Goal: Task Accomplishment & Management: Use online tool/utility

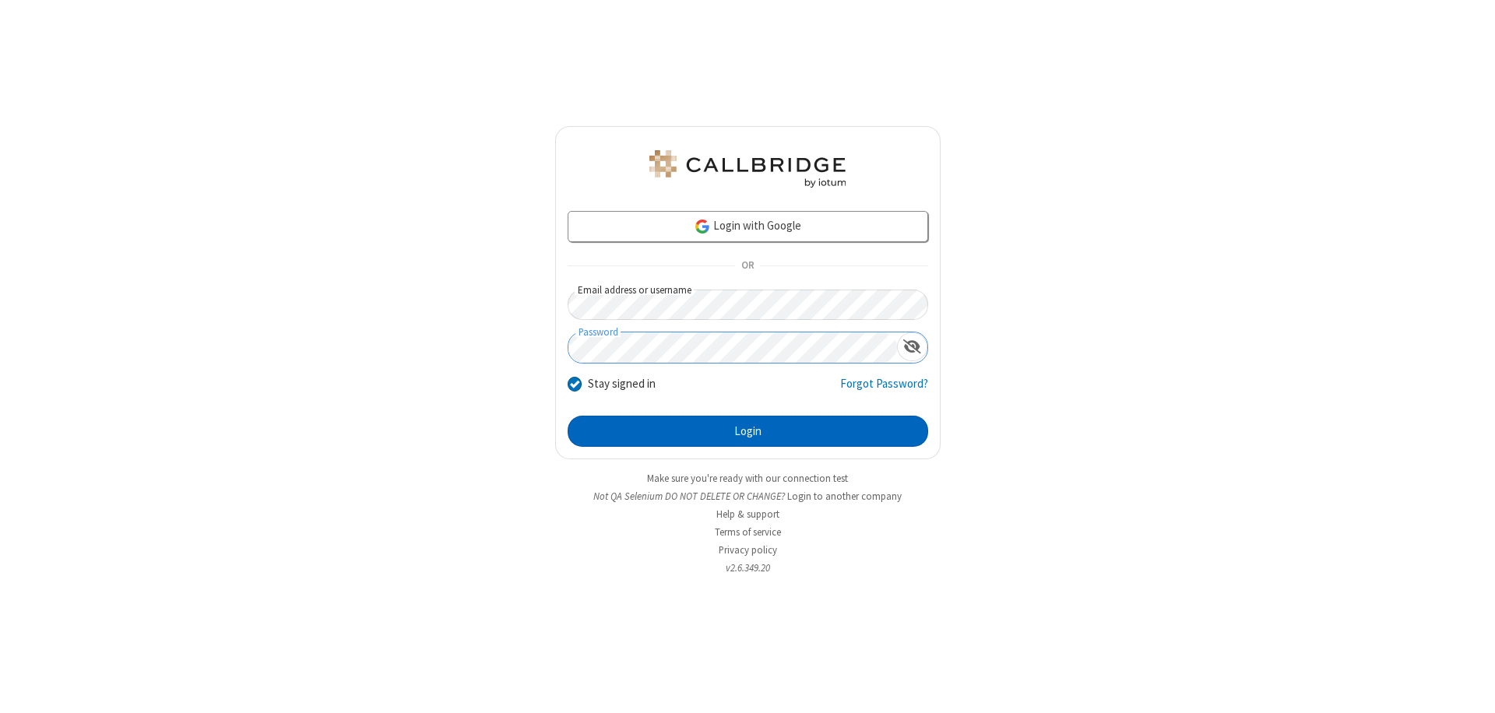
click at [748, 431] on button "Login" at bounding box center [748, 431] width 361 height 31
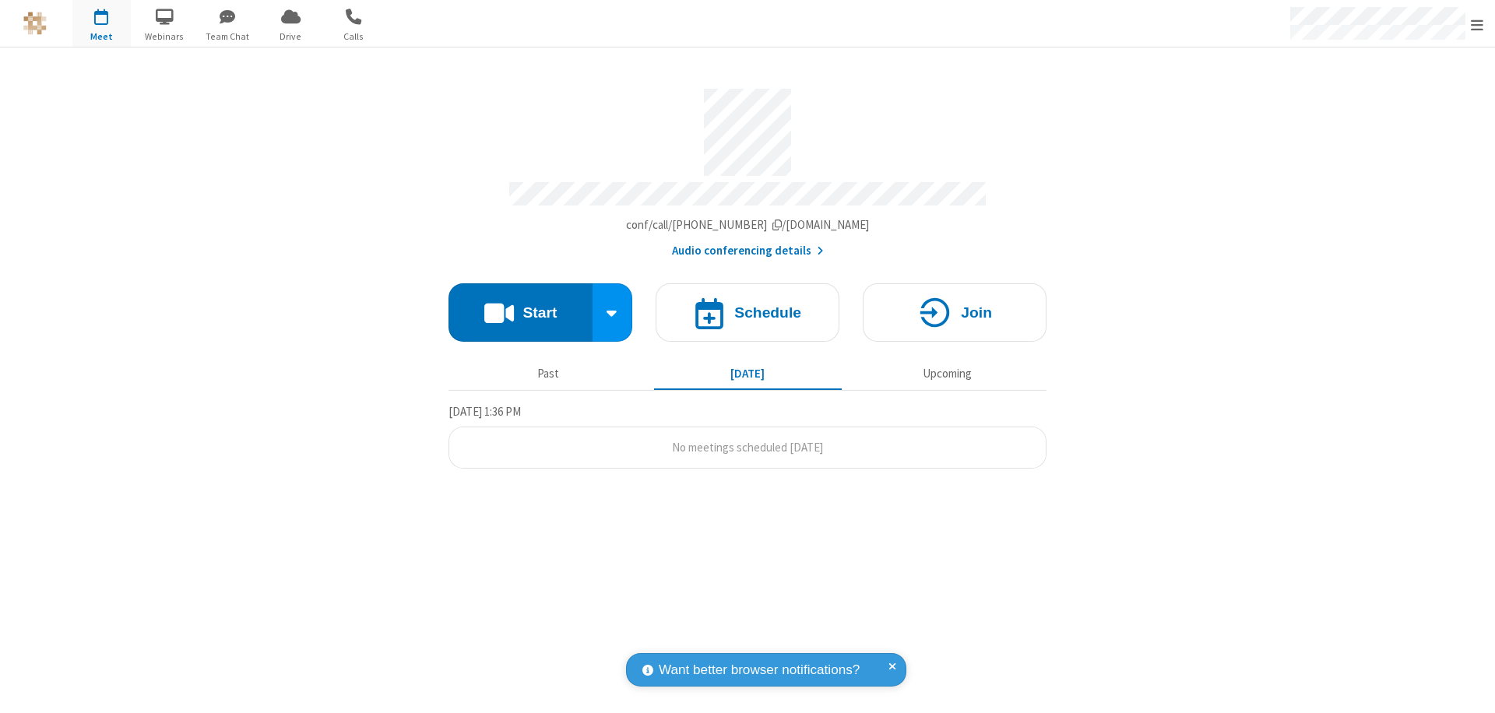
click at [520, 305] on button "Start" at bounding box center [521, 312] width 144 height 58
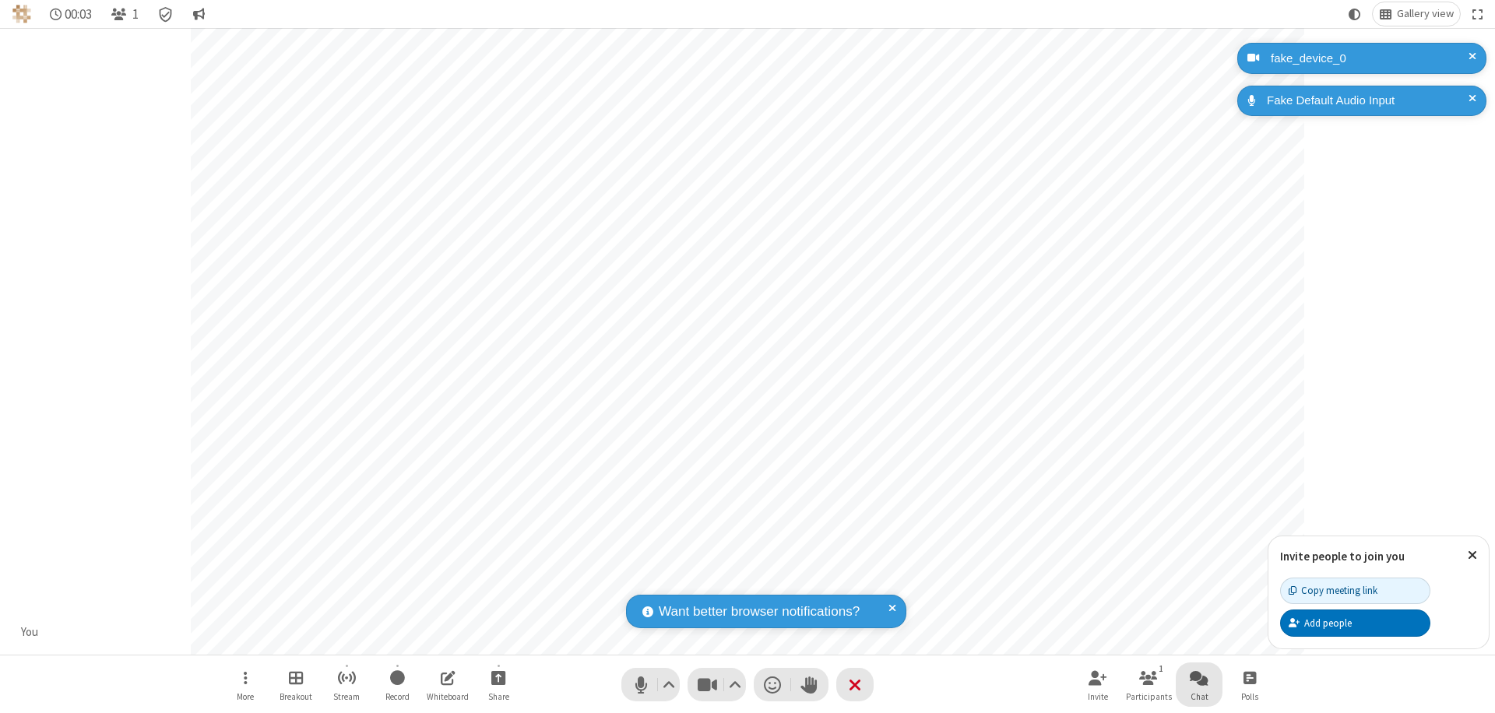
click at [1199, 677] on span "Open chat" at bounding box center [1199, 677] width 19 height 19
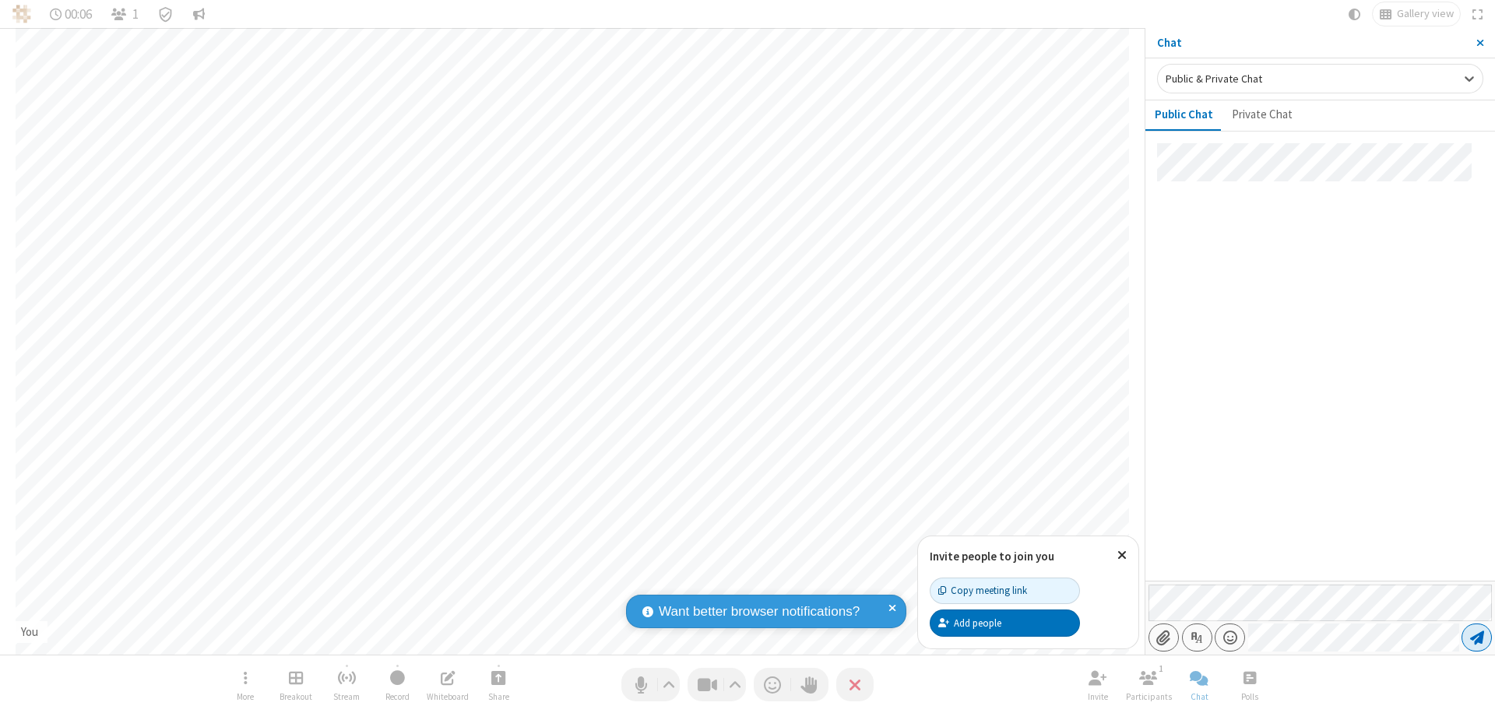
click at [1476, 638] on span "Send message" at bounding box center [1477, 638] width 14 height 16
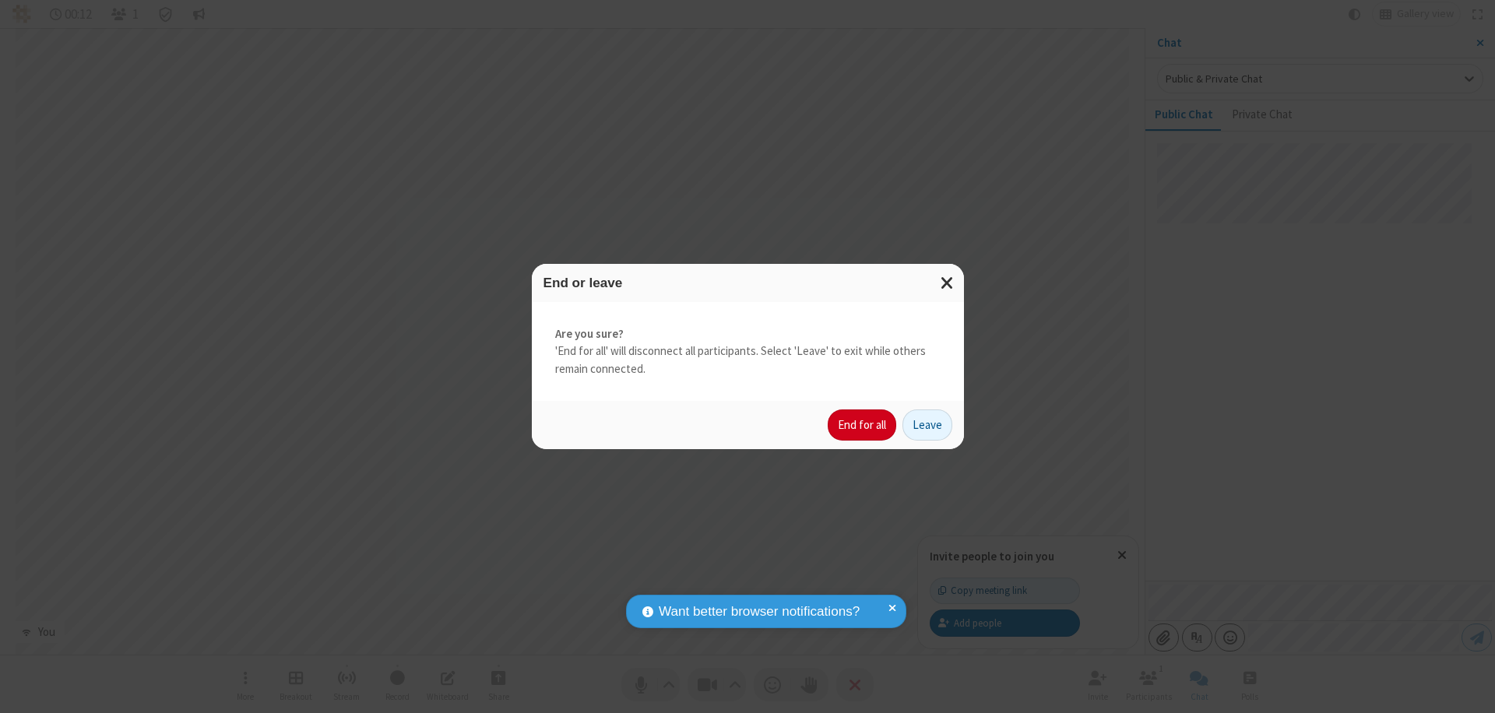
click at [863, 425] on button "End for all" at bounding box center [862, 425] width 69 height 31
